Goal: Information Seeking & Learning: Learn about a topic

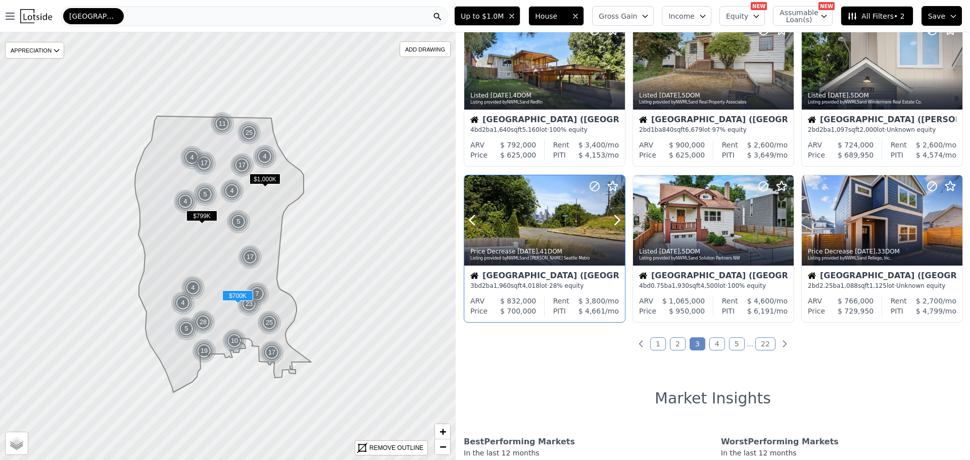
scroll to position [354, 0]
click at [656, 344] on link "1" at bounding box center [658, 343] width 16 height 13
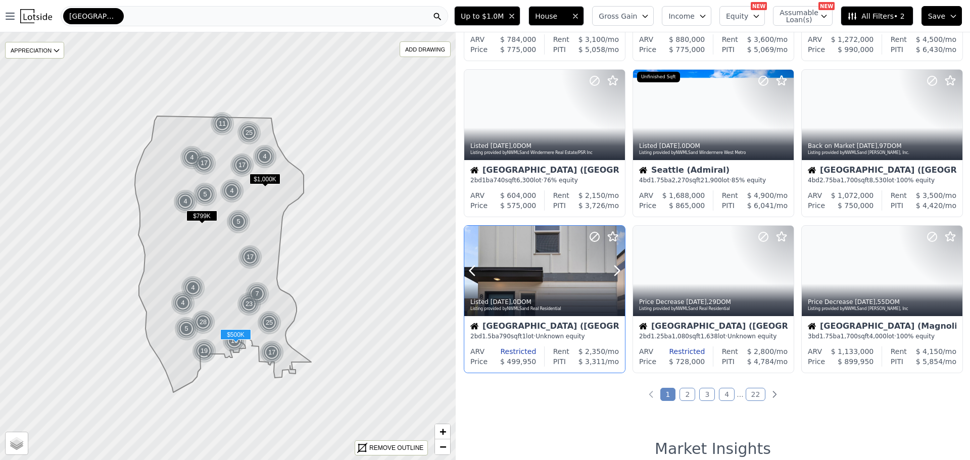
scroll to position [303, 0]
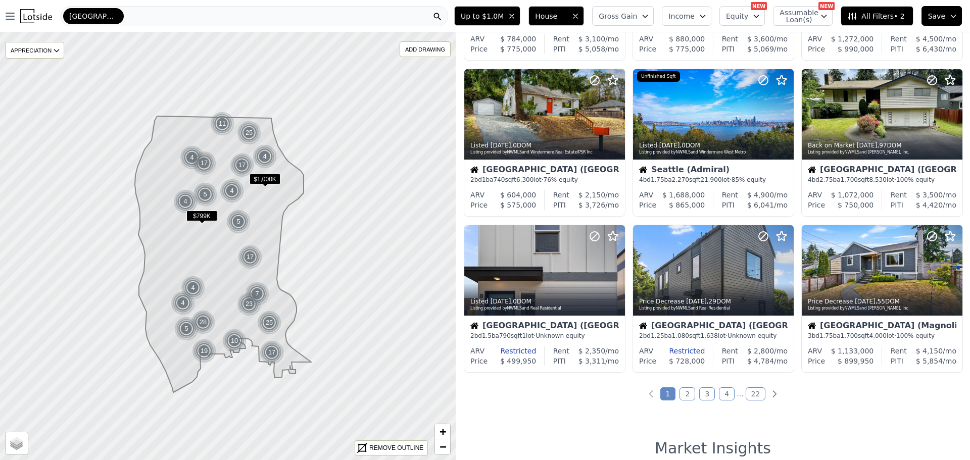
click at [686, 394] on link "2" at bounding box center [688, 394] width 16 height 13
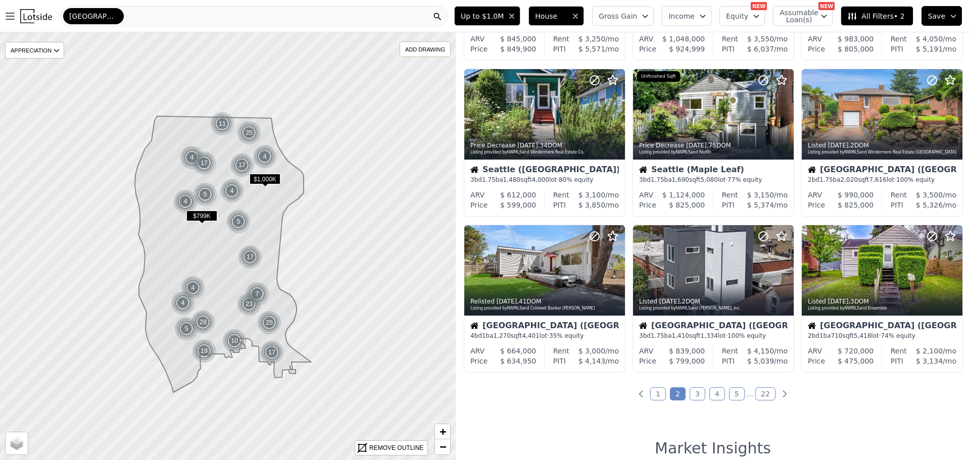
click at [695, 393] on link "3" at bounding box center [698, 394] width 16 height 13
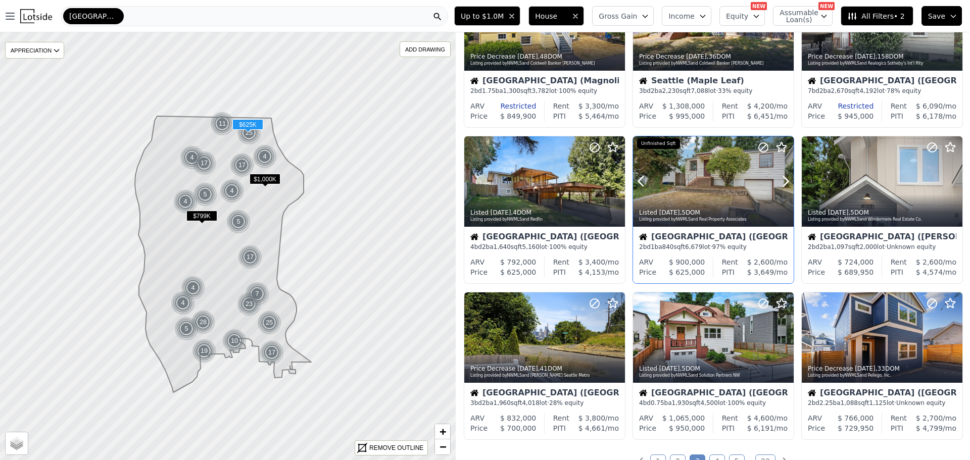
scroll to position [253, 0]
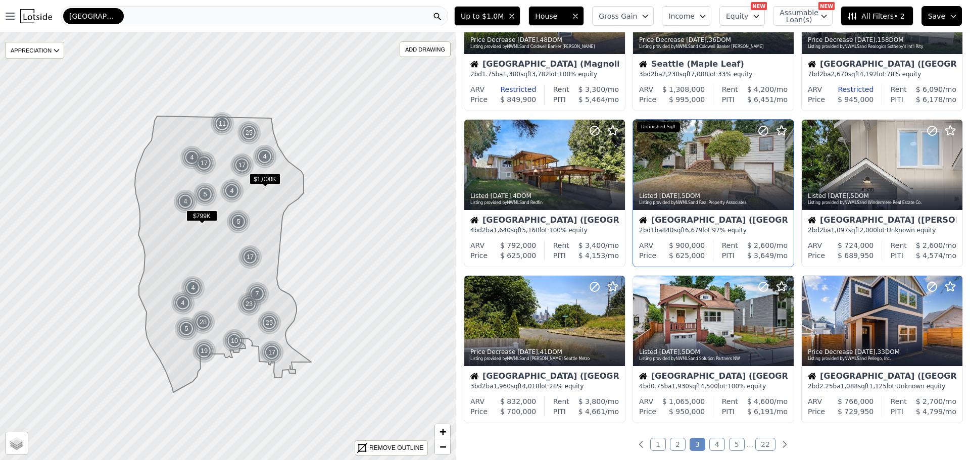
click at [713, 444] on link "4" at bounding box center [717, 444] width 16 height 13
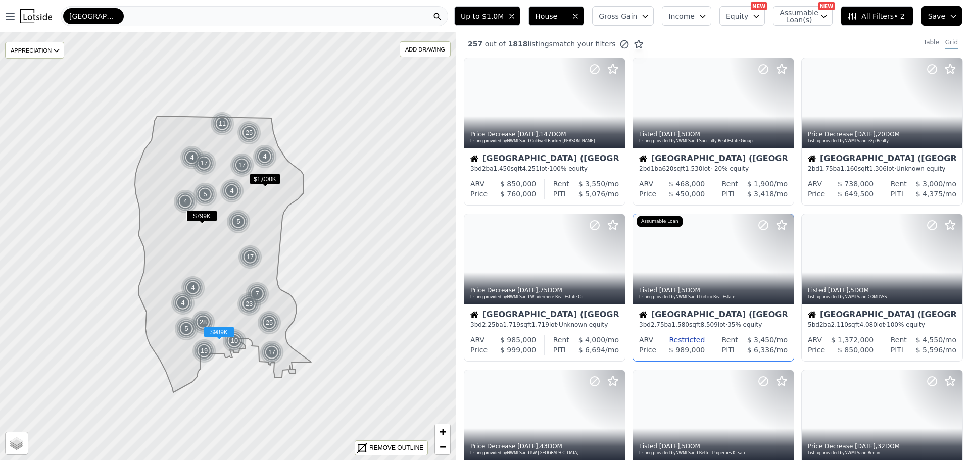
scroll to position [0, 0]
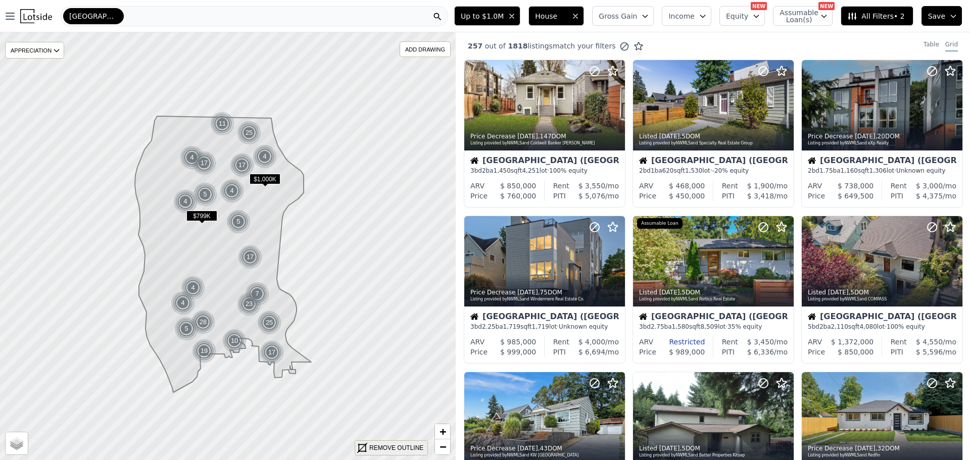
click at [393, 444] on div "REMOVE OUTLINE" at bounding box center [396, 448] width 54 height 9
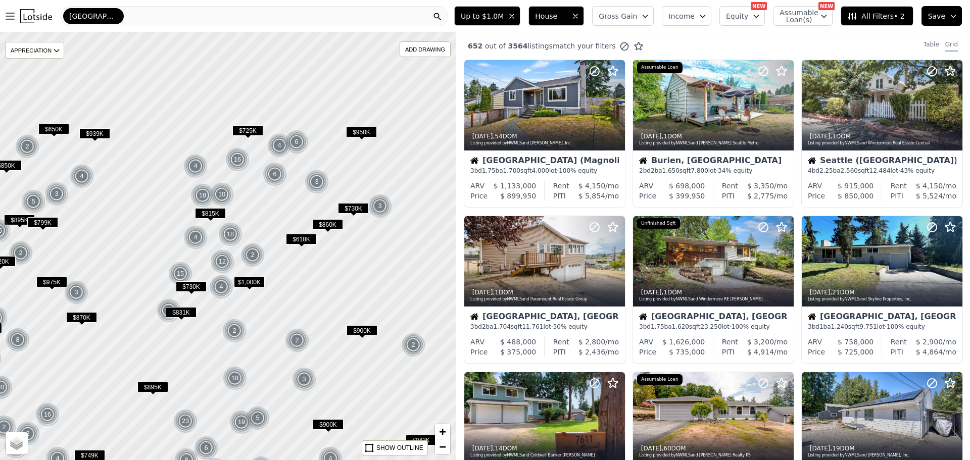
drag, startPoint x: 335, startPoint y: 247, endPoint x: 320, endPoint y: 350, distance: 104.1
click at [320, 350] on div at bounding box center [228, 245] width 547 height 513
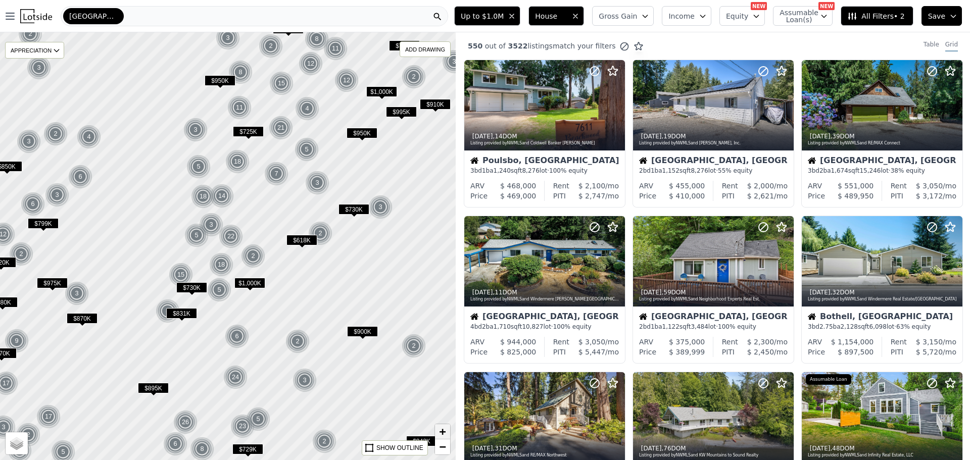
click at [442, 430] on span "+" at bounding box center [443, 431] width 7 height 13
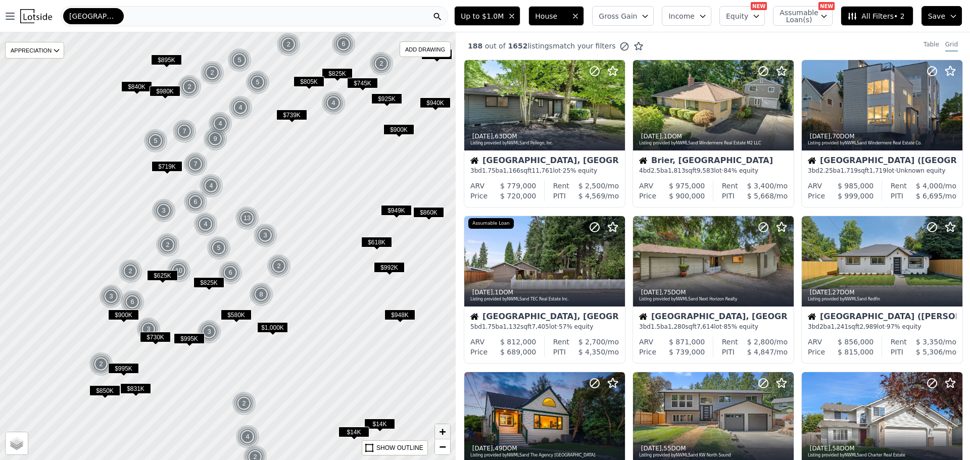
click at [442, 430] on span "+" at bounding box center [443, 431] width 7 height 13
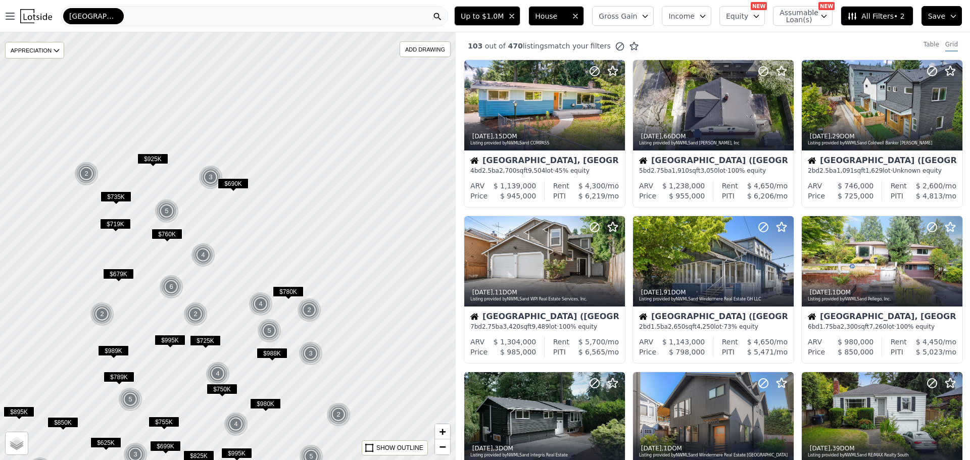
drag, startPoint x: 250, startPoint y: 133, endPoint x: 258, endPoint y: 262, distance: 129.6
click at [258, 262] on div at bounding box center [227, 246] width 547 height 513
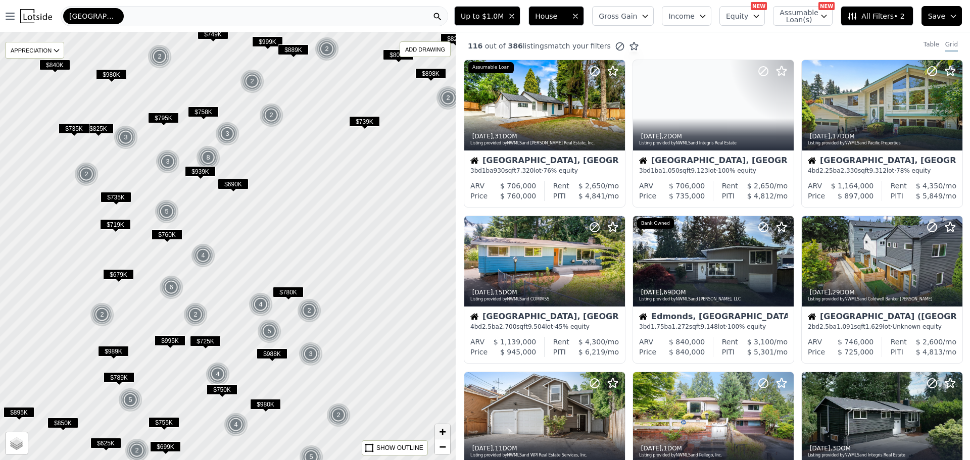
click at [443, 426] on link "+" at bounding box center [442, 431] width 15 height 15
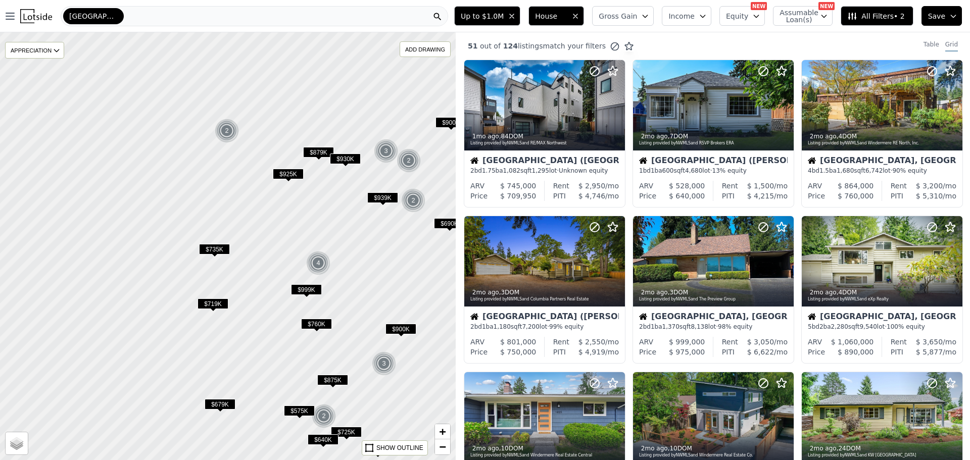
drag, startPoint x: 75, startPoint y: 215, endPoint x: 285, endPoint y: 307, distance: 229.6
click at [285, 307] on div at bounding box center [228, 245] width 547 height 513
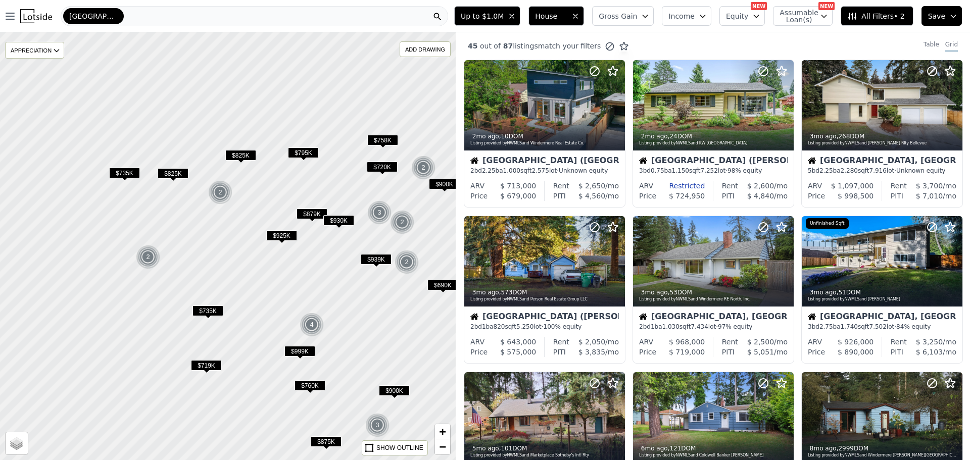
drag, startPoint x: 211, startPoint y: 202, endPoint x: 203, endPoint y: 268, distance: 67.1
click at [203, 268] on div at bounding box center [227, 247] width 547 height 513
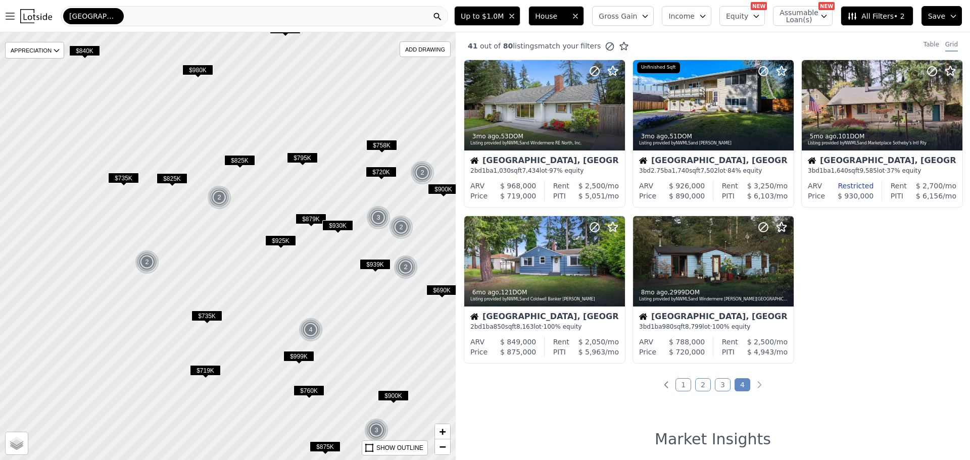
click at [278, 237] on span "$925K" at bounding box center [280, 240] width 31 height 11
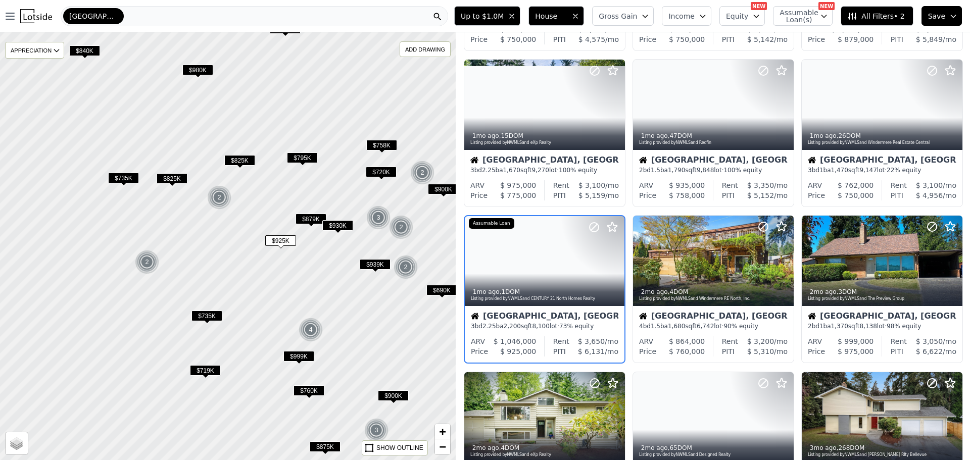
scroll to position [183, 0]
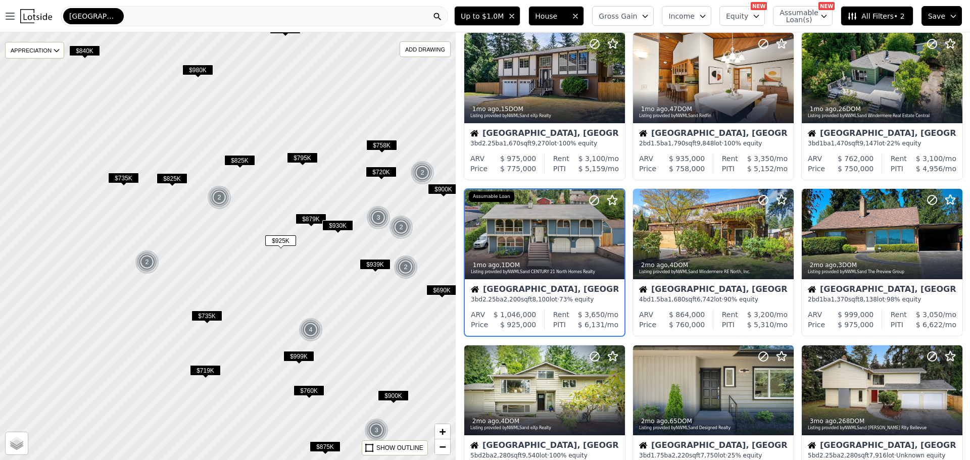
click at [341, 224] on span "$930K" at bounding box center [337, 225] width 31 height 11
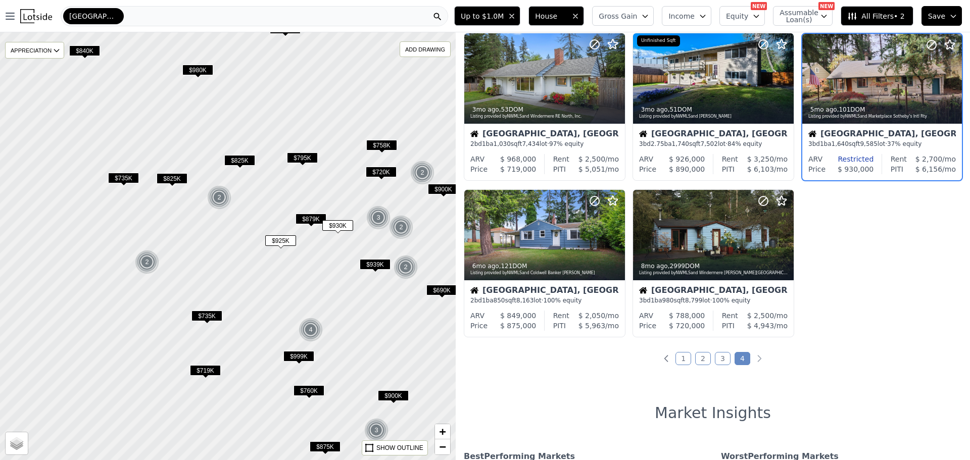
scroll to position [0, 0]
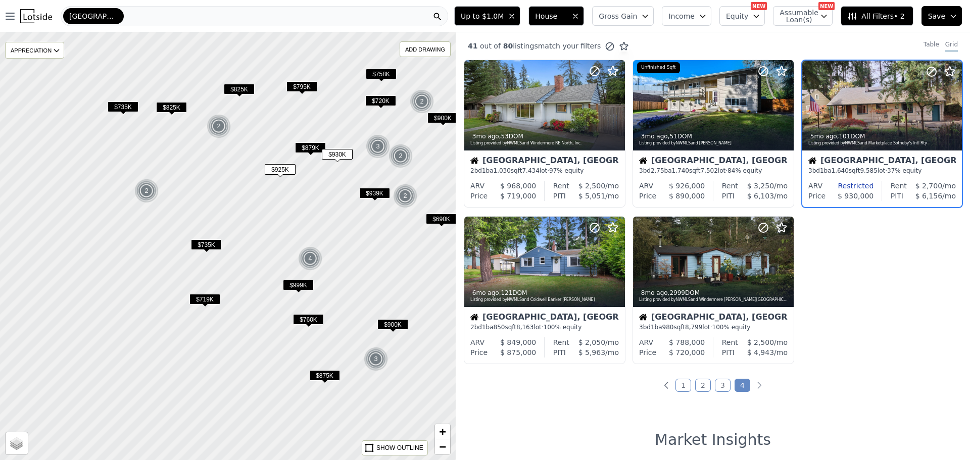
drag, startPoint x: 257, startPoint y: 257, endPoint x: 253, endPoint y: 168, distance: 89.0
click at [253, 168] on div at bounding box center [226, 241] width 547 height 513
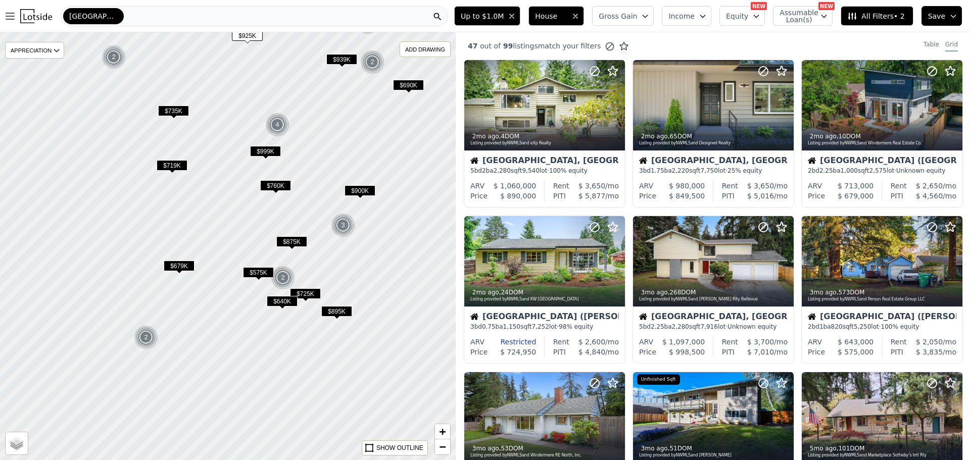
drag, startPoint x: 279, startPoint y: 313, endPoint x: 251, endPoint y: 193, distance: 123.7
click at [251, 194] on div at bounding box center [228, 245] width 547 height 513
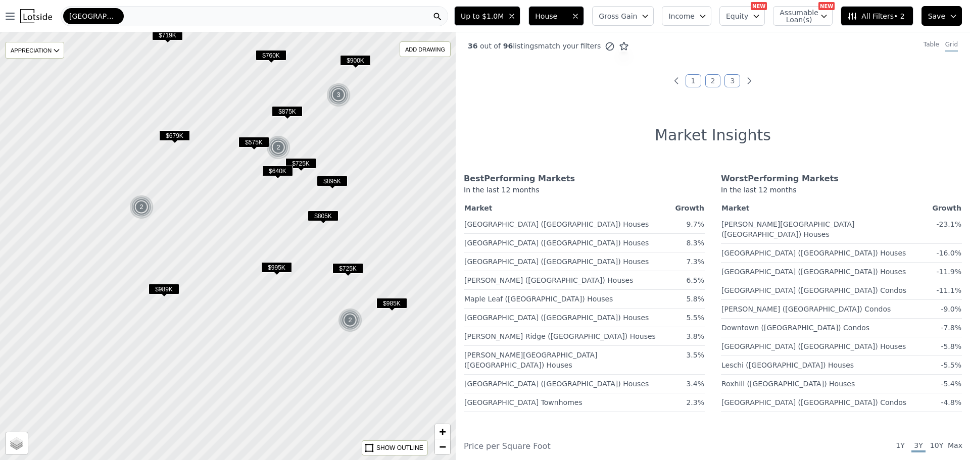
drag, startPoint x: 253, startPoint y: 314, endPoint x: 246, endPoint y: 173, distance: 140.7
click at [246, 178] on div at bounding box center [227, 244] width 547 height 513
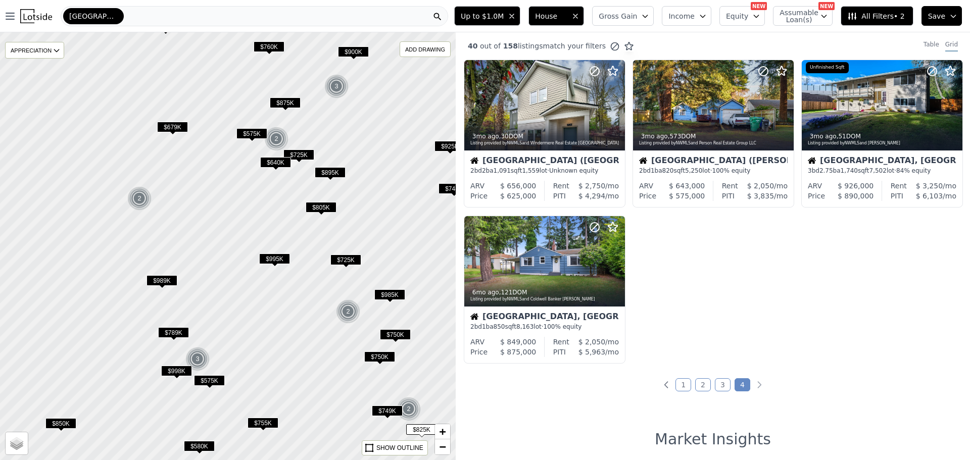
click at [161, 280] on span "$989K" at bounding box center [162, 280] width 31 height 11
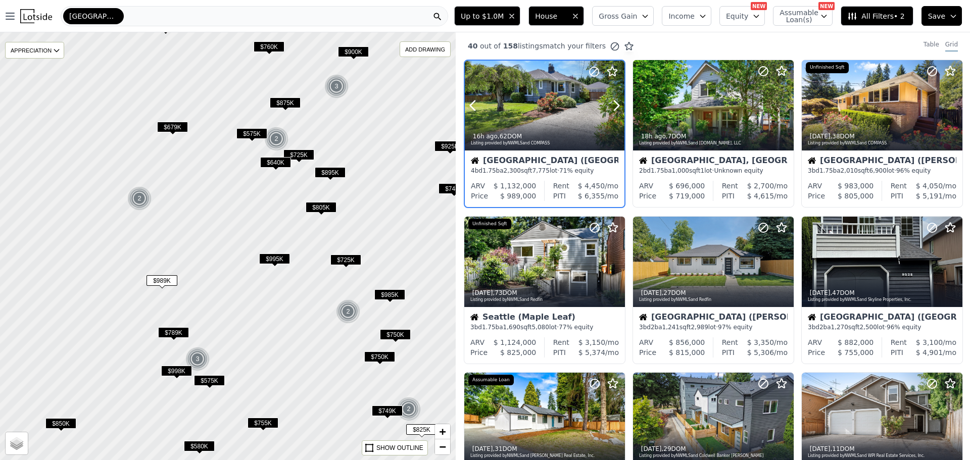
click at [518, 134] on div "16h ago , 62 DOM" at bounding box center [545, 136] width 149 height 8
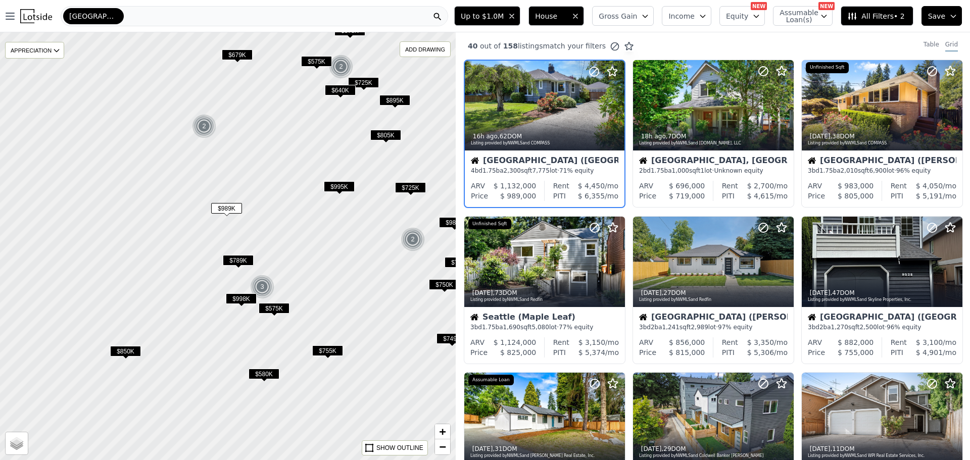
drag, startPoint x: 215, startPoint y: 257, endPoint x: 279, endPoint y: 184, distance: 97.0
click at [279, 184] on div at bounding box center [228, 245] width 547 height 513
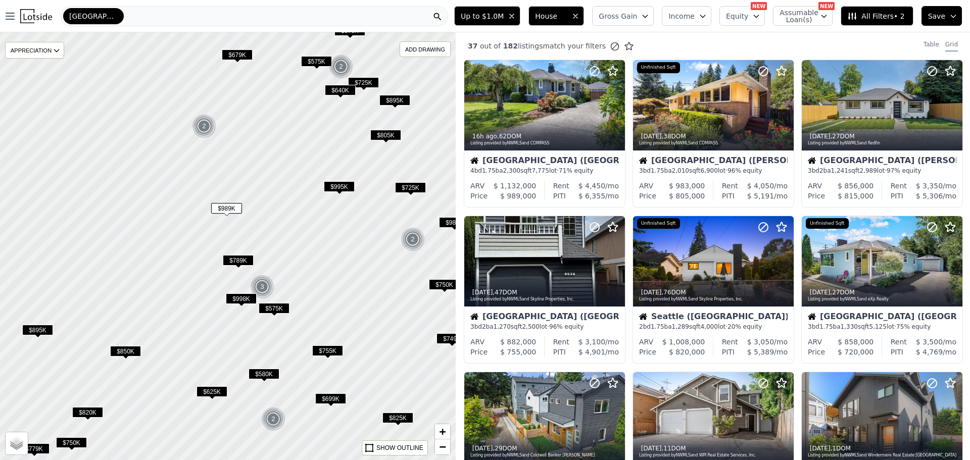
click at [127, 349] on span "$850K" at bounding box center [125, 351] width 31 height 11
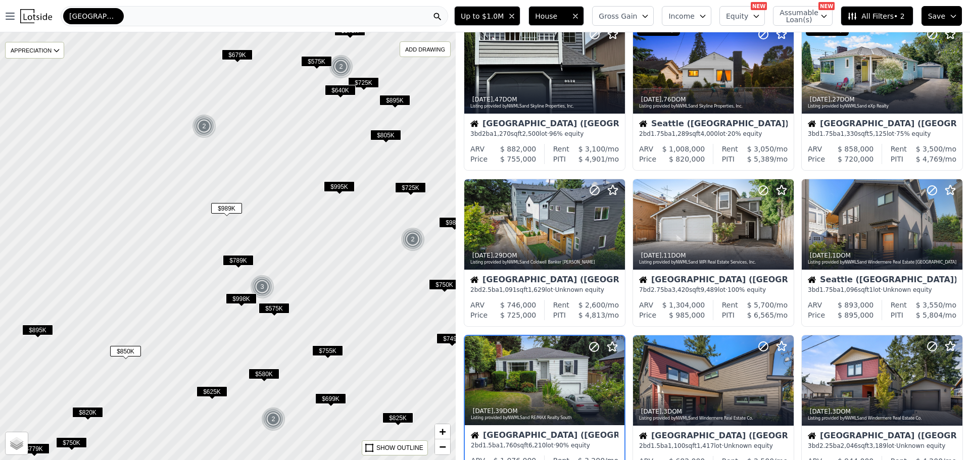
scroll to position [340, 0]
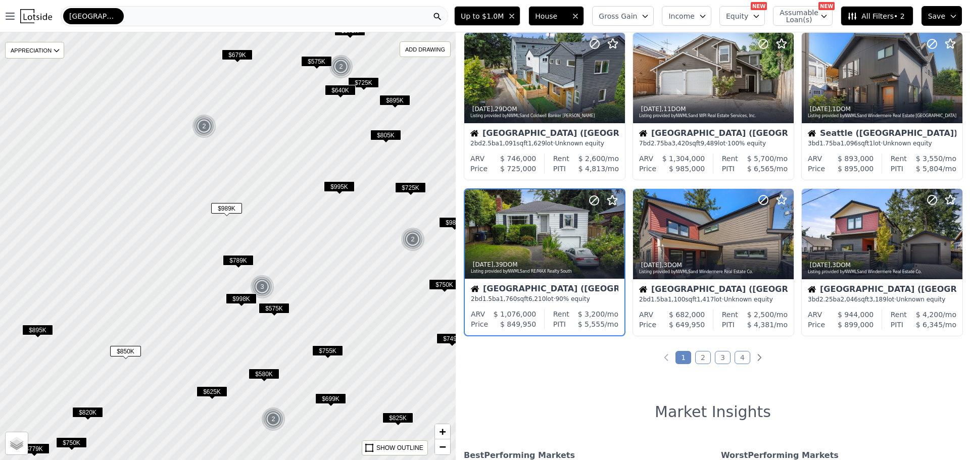
click at [36, 328] on span "$895K" at bounding box center [37, 330] width 31 height 11
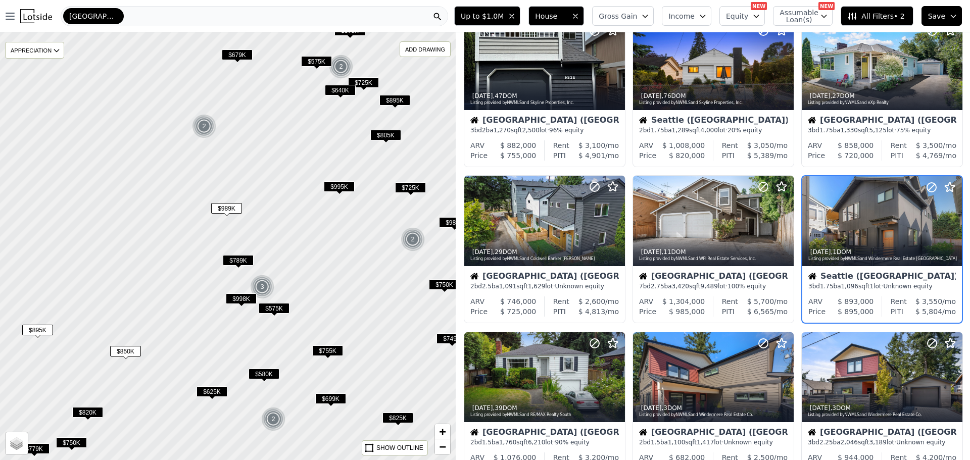
scroll to position [183, 0]
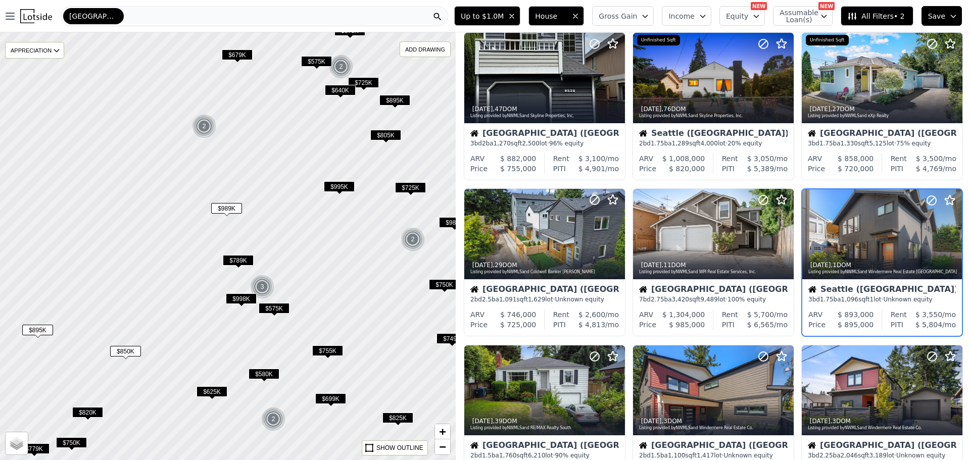
click at [243, 299] on span "$998K" at bounding box center [241, 299] width 31 height 11
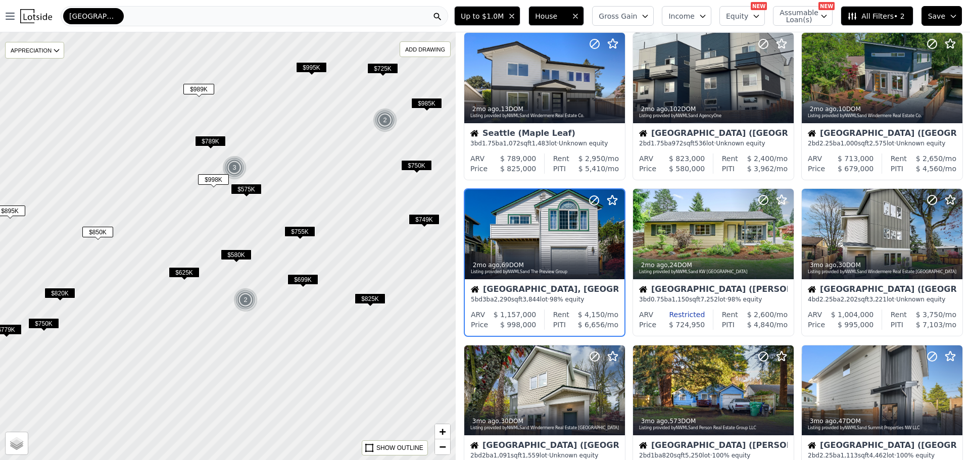
drag, startPoint x: 153, startPoint y: 395, endPoint x: 125, endPoint y: 276, distance: 122.6
click at [125, 276] on div at bounding box center [227, 244] width 547 height 513
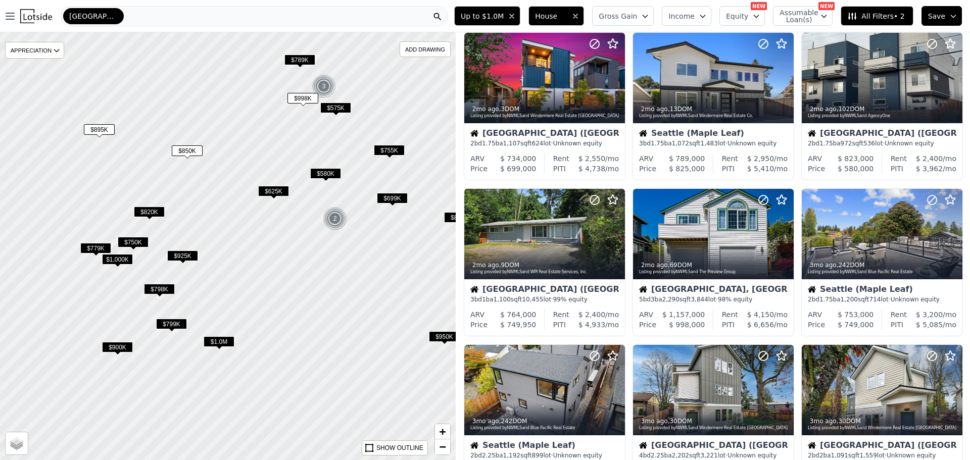
drag, startPoint x: 158, startPoint y: 349, endPoint x: 254, endPoint y: 257, distance: 133.0
click at [254, 257] on div at bounding box center [229, 244] width 547 height 513
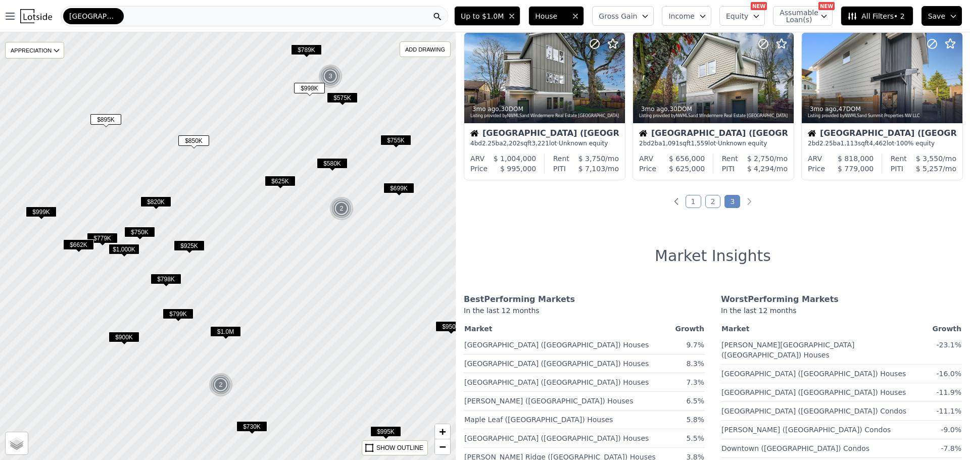
click at [185, 247] on span "$925K" at bounding box center [189, 246] width 31 height 11
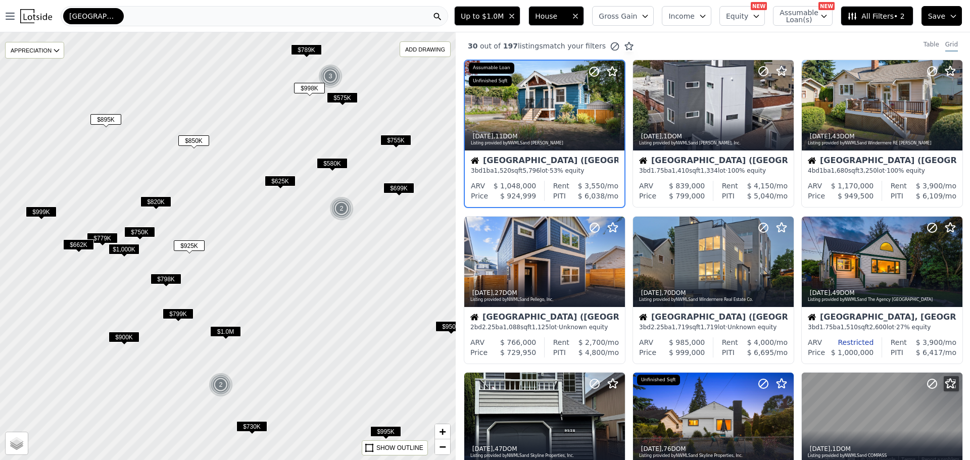
click at [120, 248] on span "$1,000K" at bounding box center [124, 249] width 31 height 11
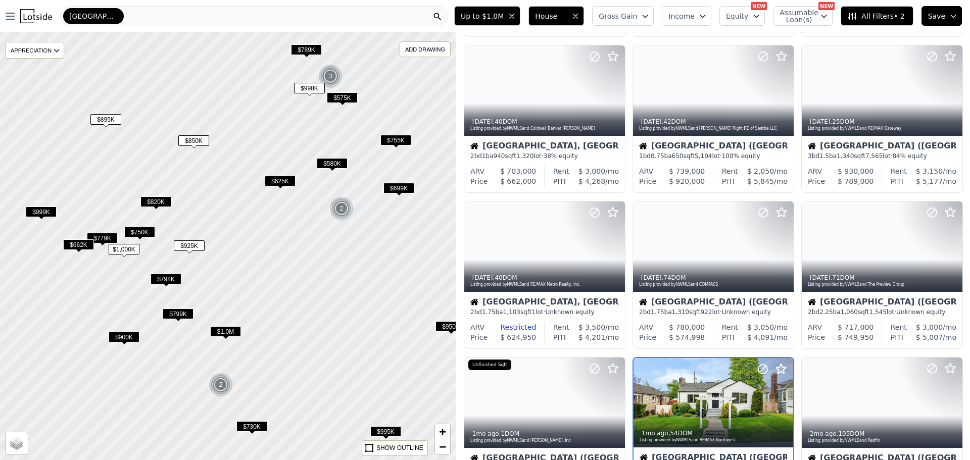
scroll to position [340, 0]
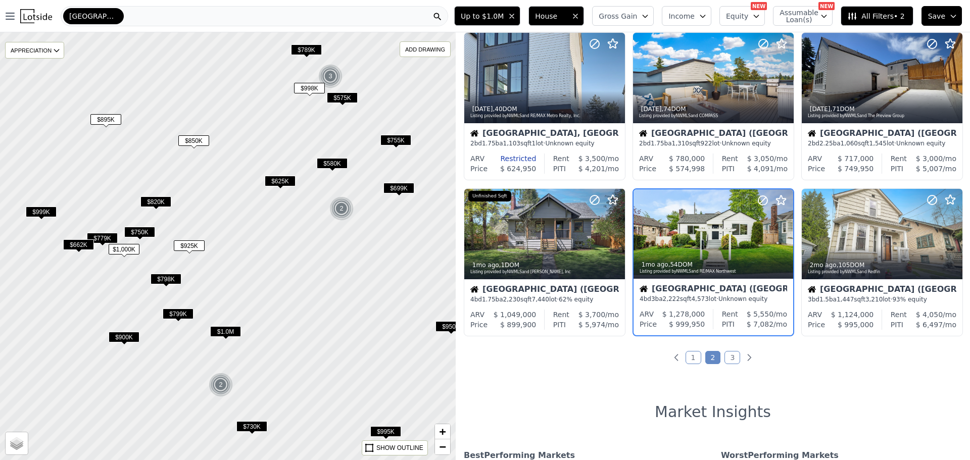
click at [103, 235] on span "$779K" at bounding box center [102, 238] width 31 height 11
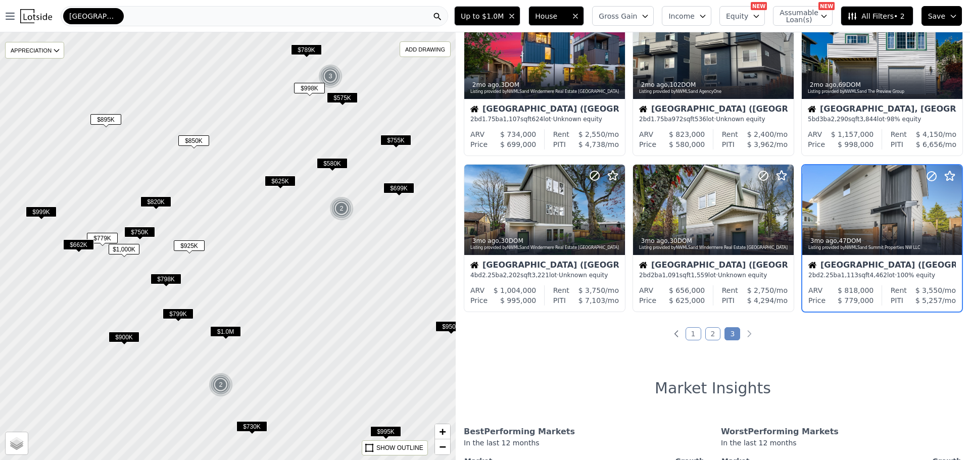
scroll to position [27, 0]
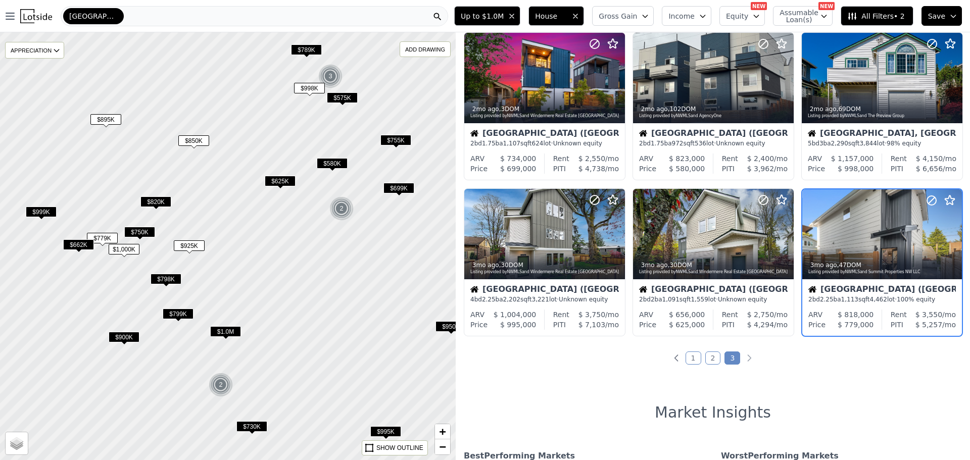
click at [38, 211] on span "$999K" at bounding box center [41, 212] width 31 height 11
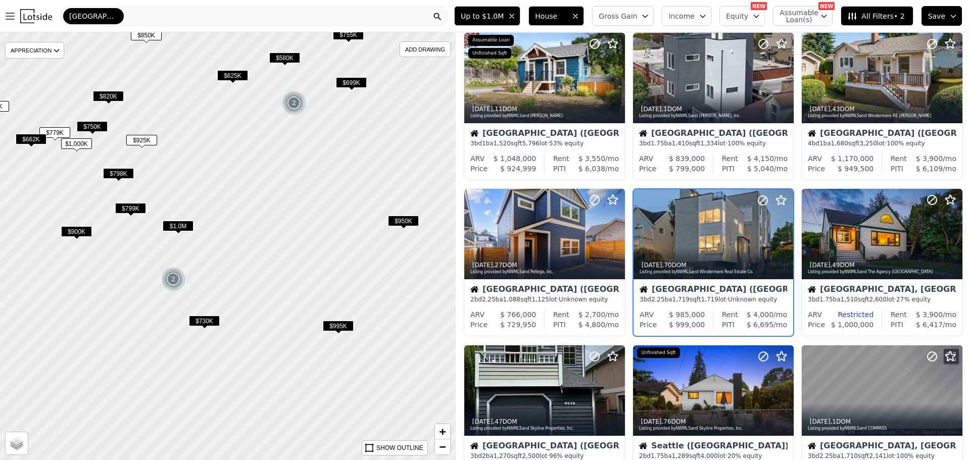
drag, startPoint x: 263, startPoint y: 246, endPoint x: 216, endPoint y: 139, distance: 117.2
click at [216, 139] on div at bounding box center [228, 245] width 547 height 513
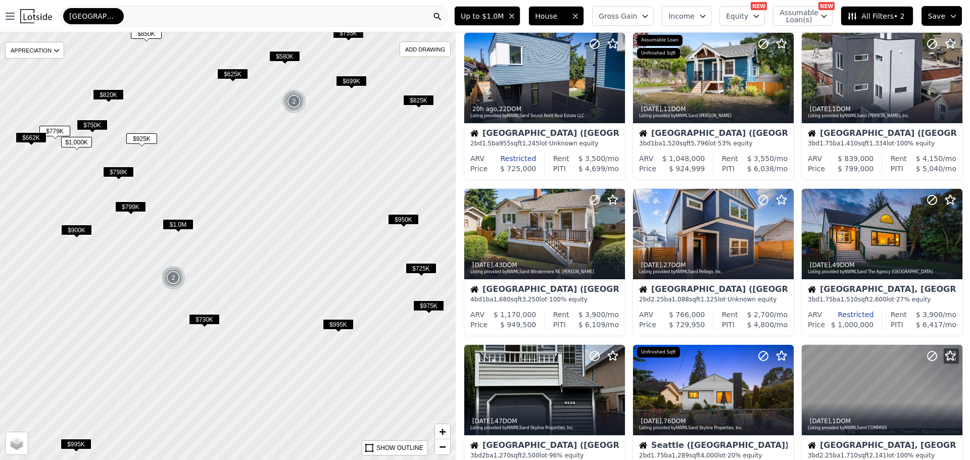
click at [177, 224] on span "$1.0M" at bounding box center [178, 224] width 31 height 11
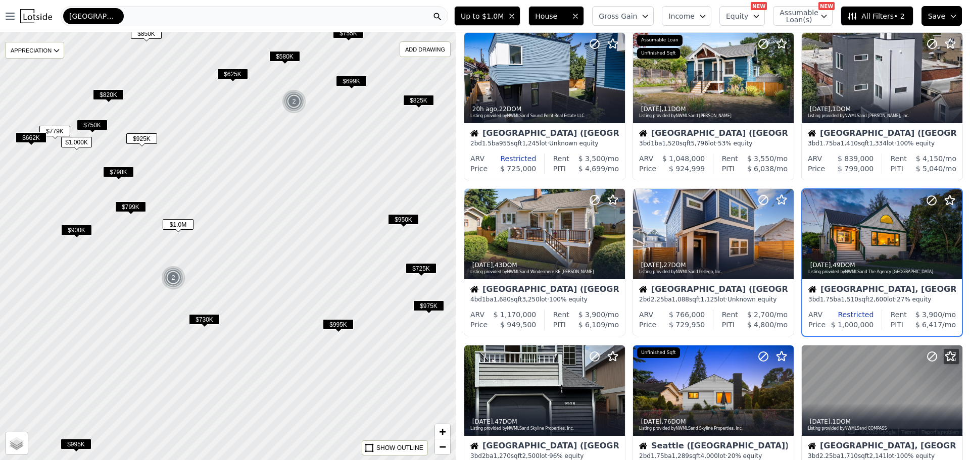
click at [76, 232] on span "$900K" at bounding box center [76, 230] width 31 height 11
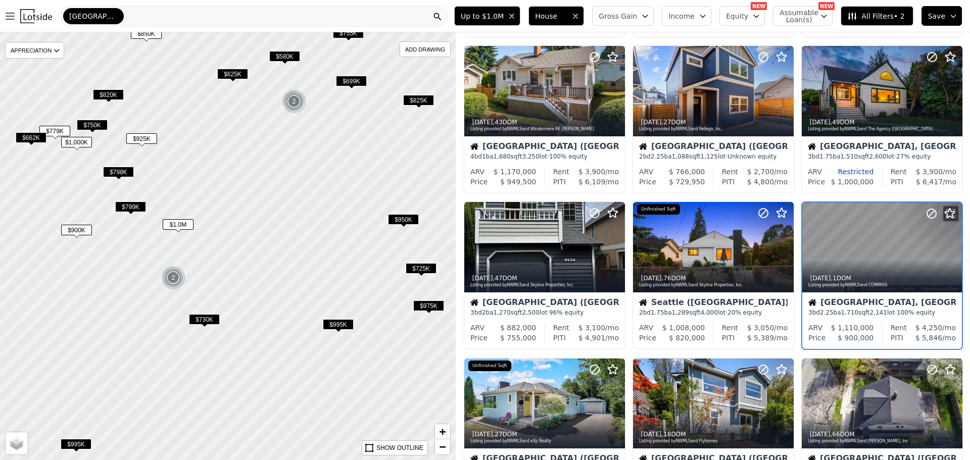
scroll to position [183, 0]
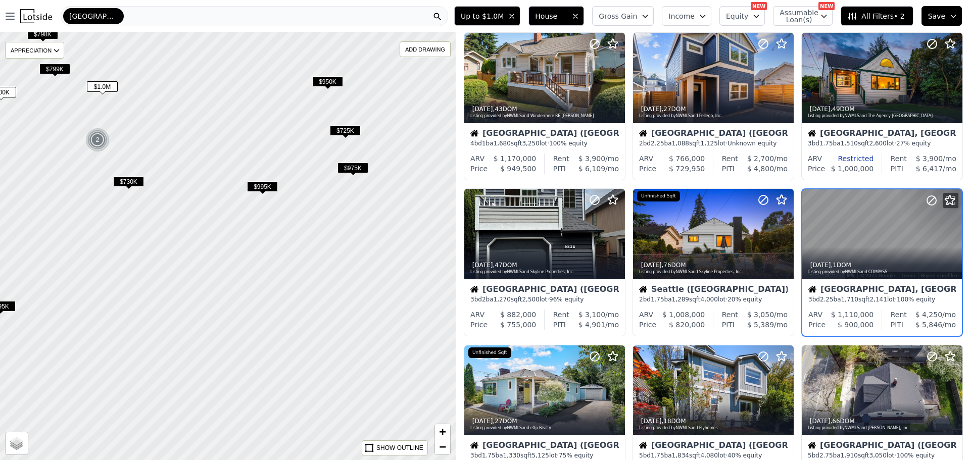
drag, startPoint x: 245, startPoint y: 317, endPoint x: 169, endPoint y: 179, distance: 157.4
click at [169, 179] on div at bounding box center [228, 245] width 547 height 513
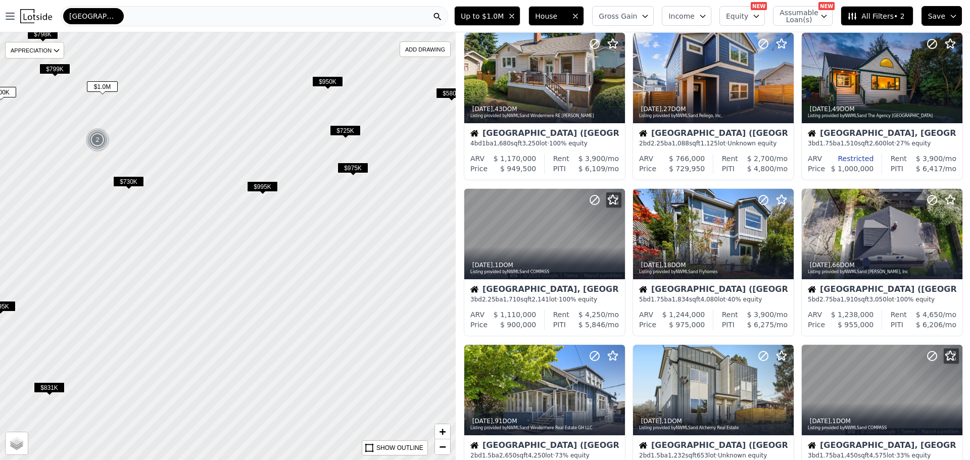
click at [263, 185] on span "$995K" at bounding box center [262, 186] width 31 height 11
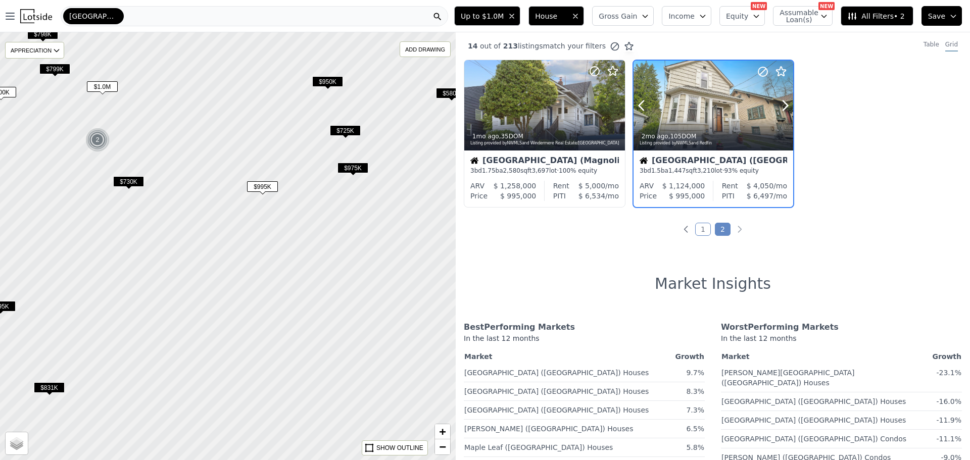
click at [691, 116] on div at bounding box center [714, 106] width 160 height 90
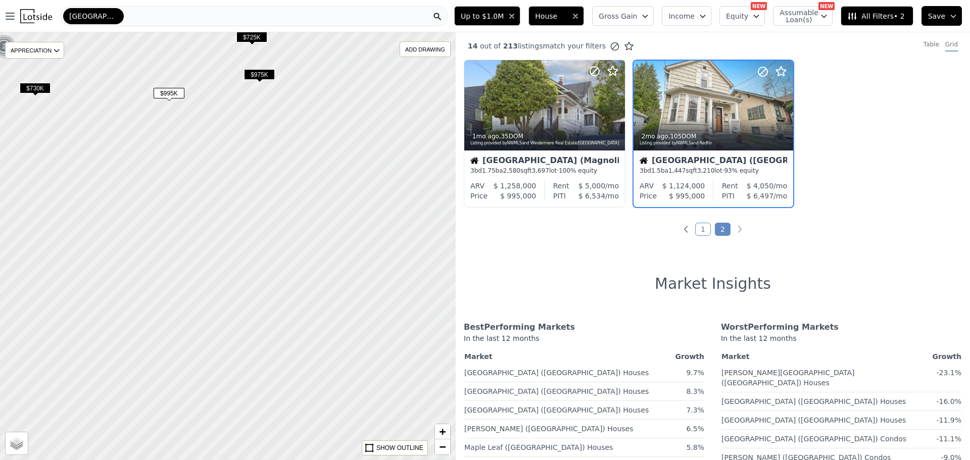
drag, startPoint x: 330, startPoint y: 232, endPoint x: 237, endPoint y: 139, distance: 132.2
click at [237, 139] on div at bounding box center [228, 245] width 547 height 513
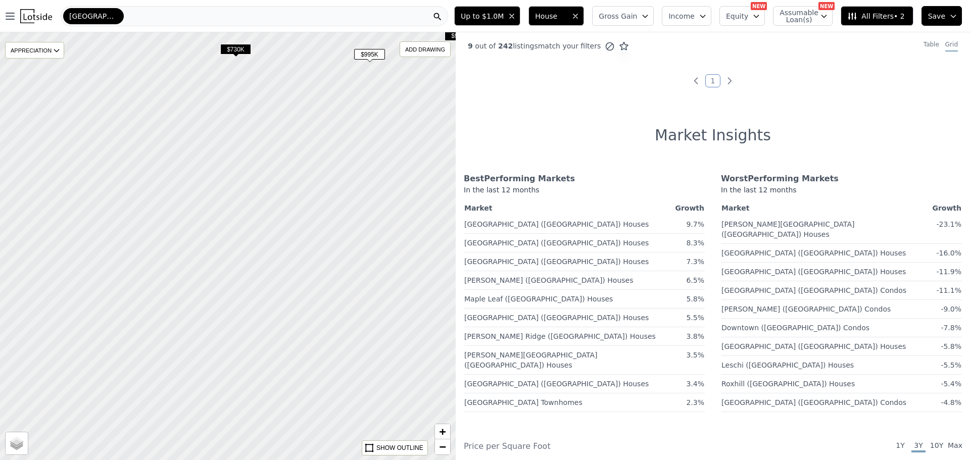
drag, startPoint x: 177, startPoint y: 226, endPoint x: 380, endPoint y: 138, distance: 221.1
click at [380, 138] on div at bounding box center [228, 244] width 547 height 513
drag, startPoint x: 275, startPoint y: 271, endPoint x: 346, endPoint y: 206, distance: 96.2
click at [382, 219] on div at bounding box center [228, 245] width 547 height 513
click at [261, 152] on span "$831K" at bounding box center [265, 153] width 31 height 11
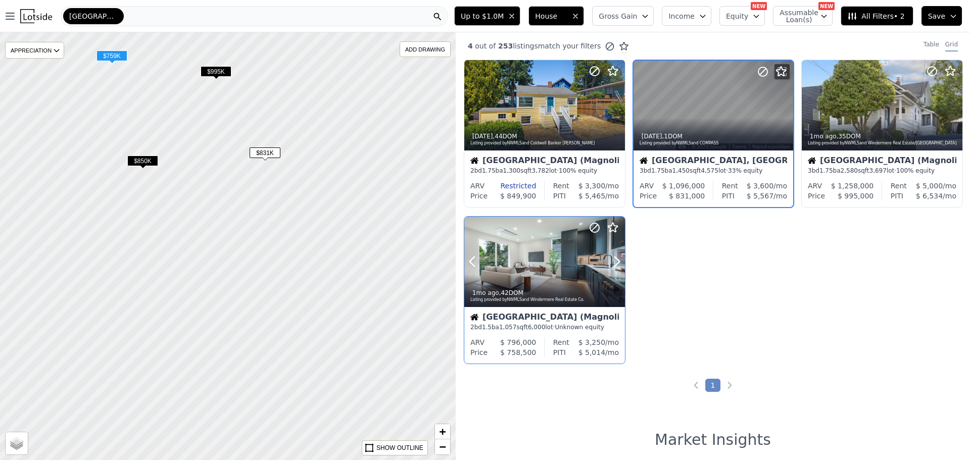
click at [517, 271] on div at bounding box center [544, 262] width 161 height 90
click at [696, 126] on div "4w ago , 1 DOM Listing provided by NWMLS and COMPASS" at bounding box center [714, 138] width 160 height 24
click at [546, 114] on div at bounding box center [544, 105] width 161 height 90
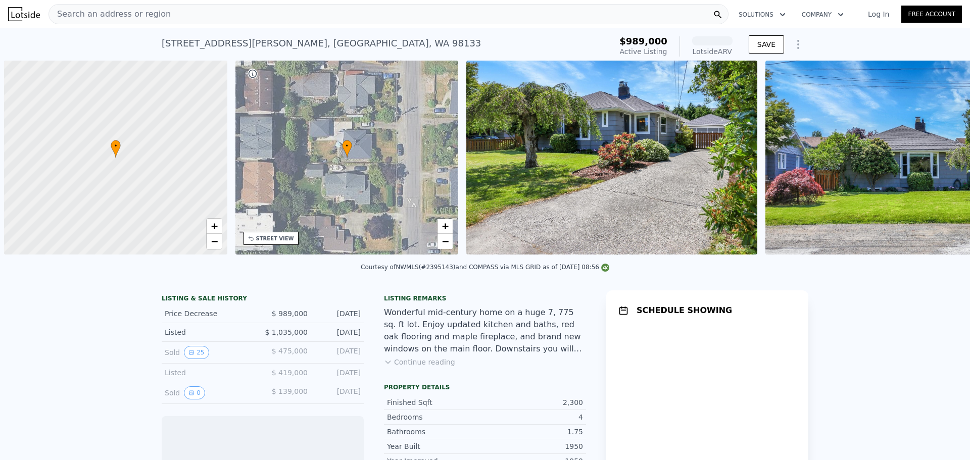
scroll to position [0, 4]
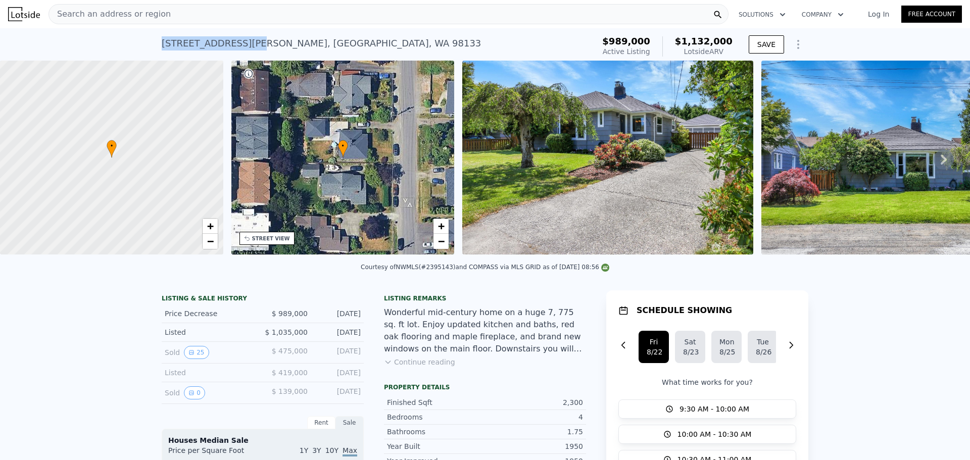
drag, startPoint x: 155, startPoint y: 43, endPoint x: 240, endPoint y: 43, distance: 84.9
click at [240, 43] on div "11729 Phinney Ave N , Seattle , WA 98133 Active at $989k (~ARV $1.132m ) $989,0…" at bounding box center [485, 44] width 970 height 32
copy div "11729 Phinney Ave N"
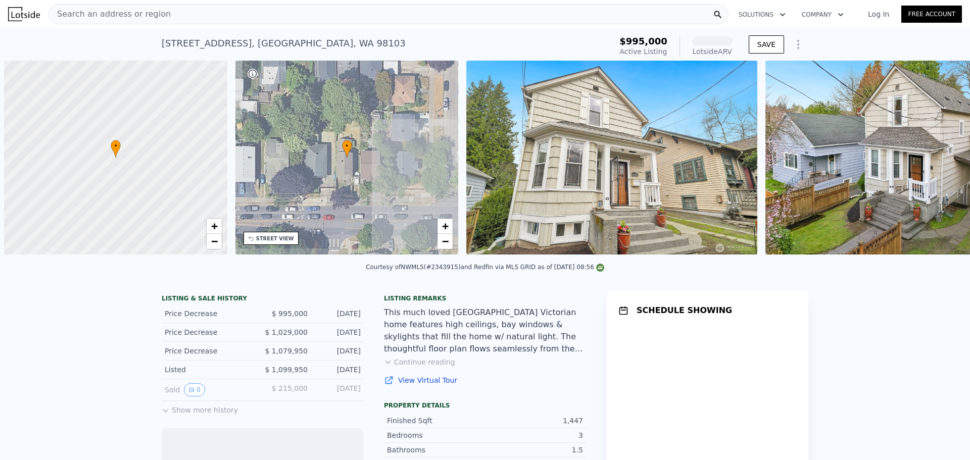
scroll to position [0, 4]
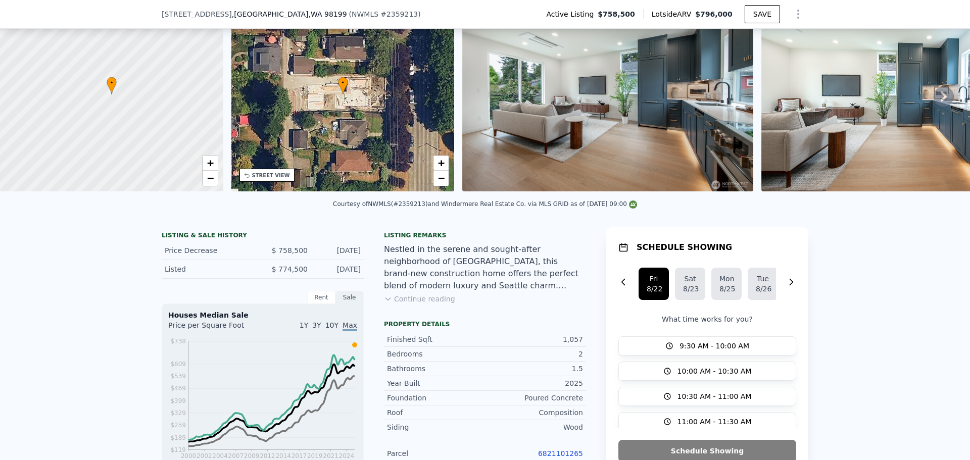
scroll to position [47, 0]
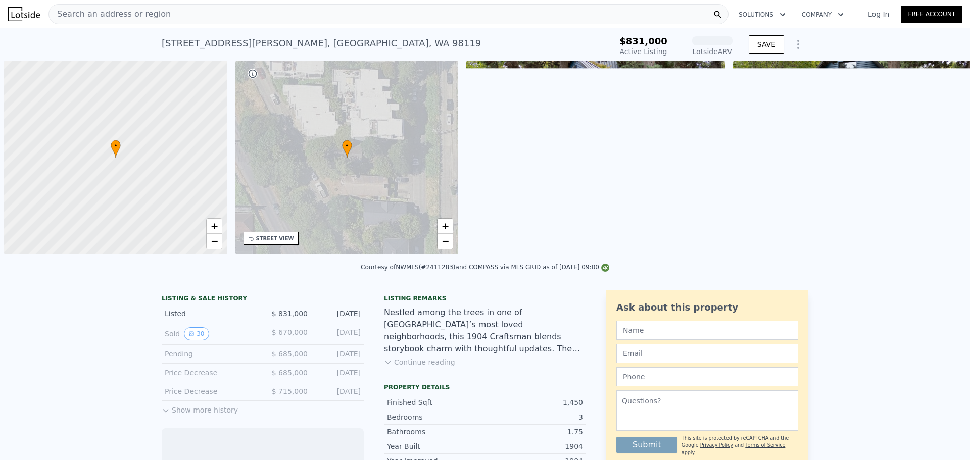
scroll to position [0, 4]
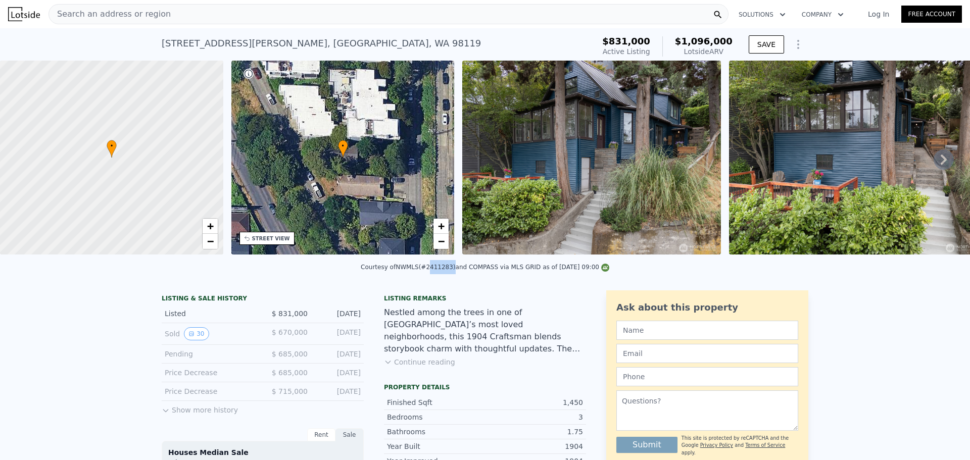
drag, startPoint x: 426, startPoint y: 274, endPoint x: 448, endPoint y: 275, distance: 21.8
click at [448, 271] on div "Courtesy of NWMLS (#2411283) and COMPASS via MLS GRID as of [DATE] 09:00" at bounding box center [485, 267] width 249 height 7
copy div "2411283"
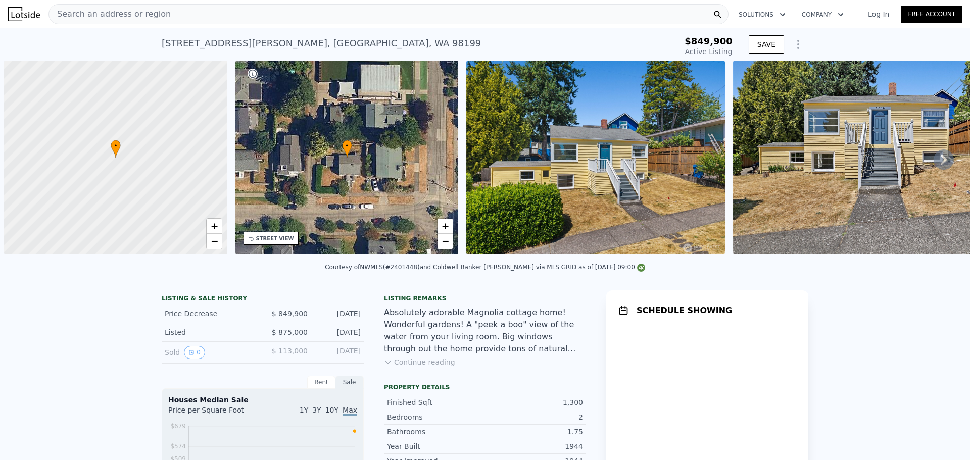
scroll to position [0, 4]
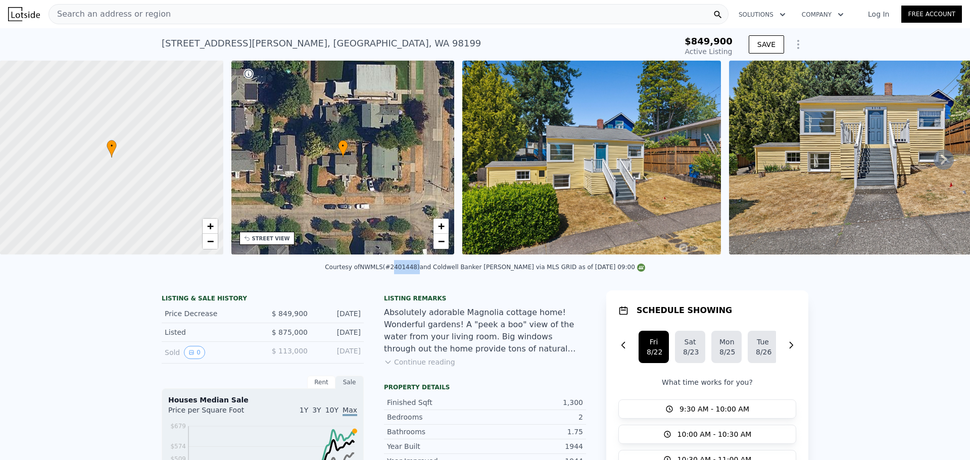
drag, startPoint x: 413, startPoint y: 274, endPoint x: 435, endPoint y: 274, distance: 21.7
click at [435, 271] on div "Courtesy of NWMLS (#2401448) and Coldwell Banker Bain via MLS GRID as of 08/21/…" at bounding box center [485, 267] width 320 height 7
copy div "2401448"
